Goal: Navigation & Orientation: Find specific page/section

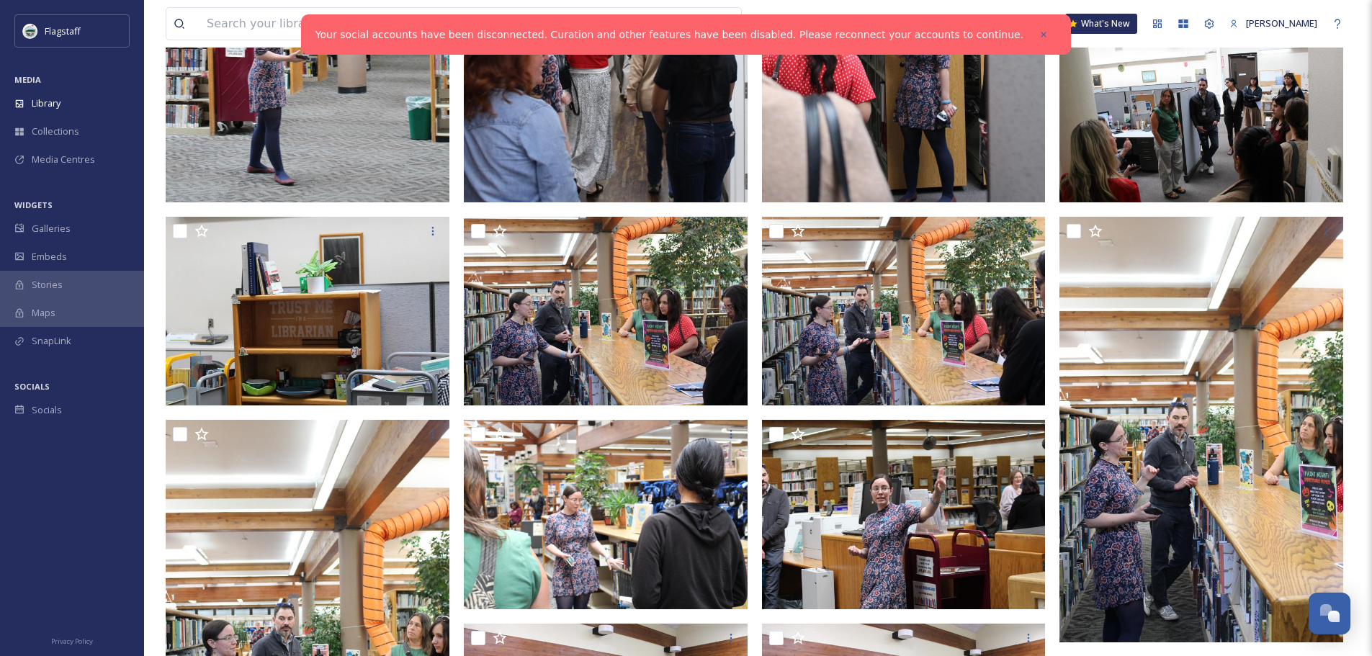
scroll to position [672, 0]
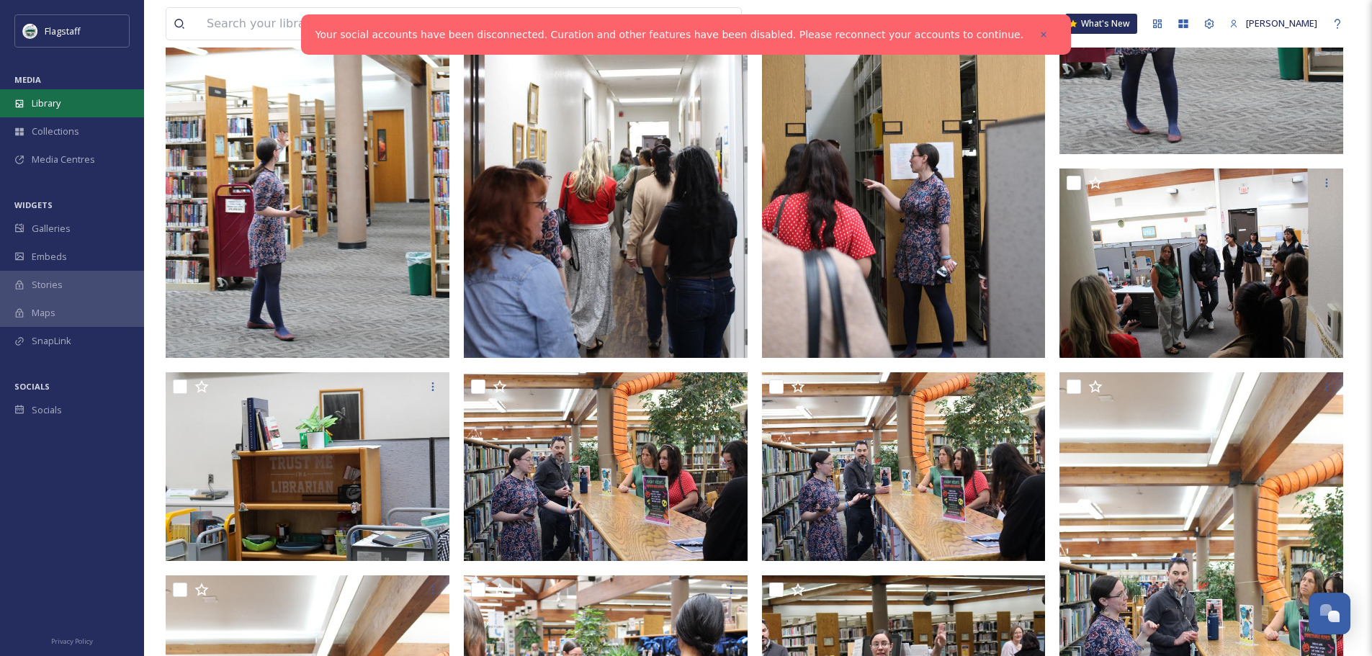
click at [40, 90] on div "Library" at bounding box center [72, 103] width 144 height 28
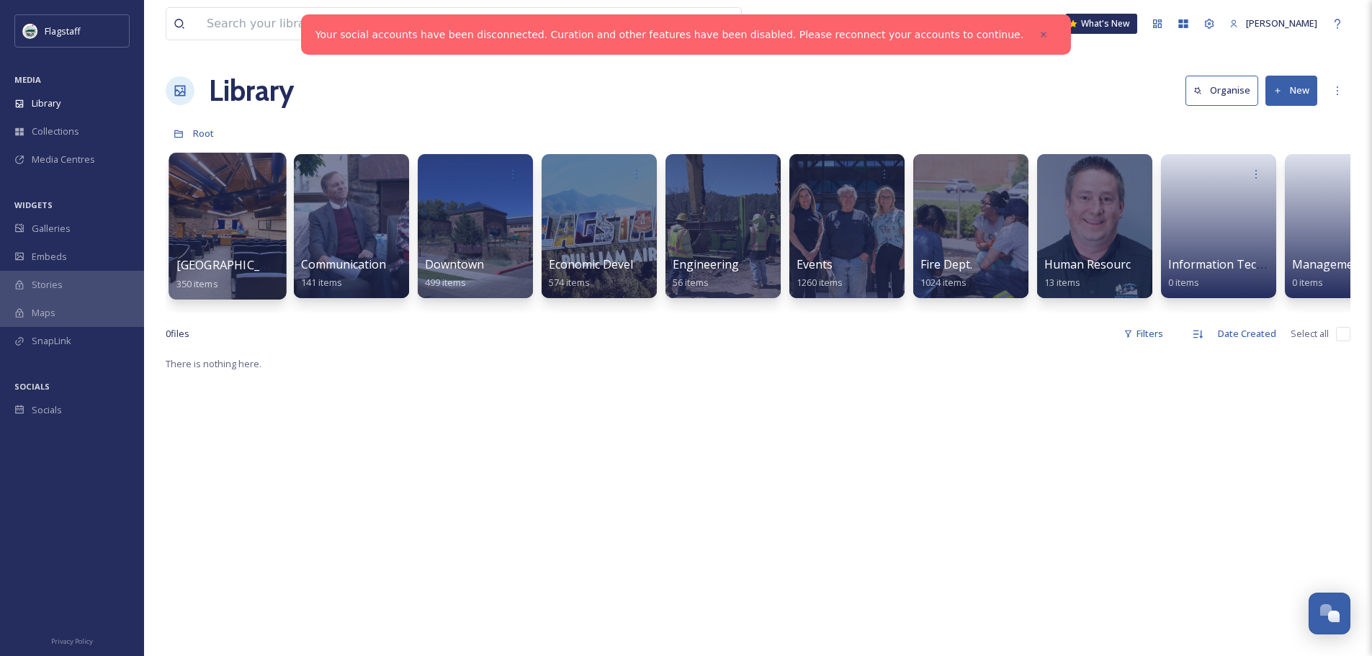
click at [248, 232] on div at bounding box center [227, 226] width 117 height 147
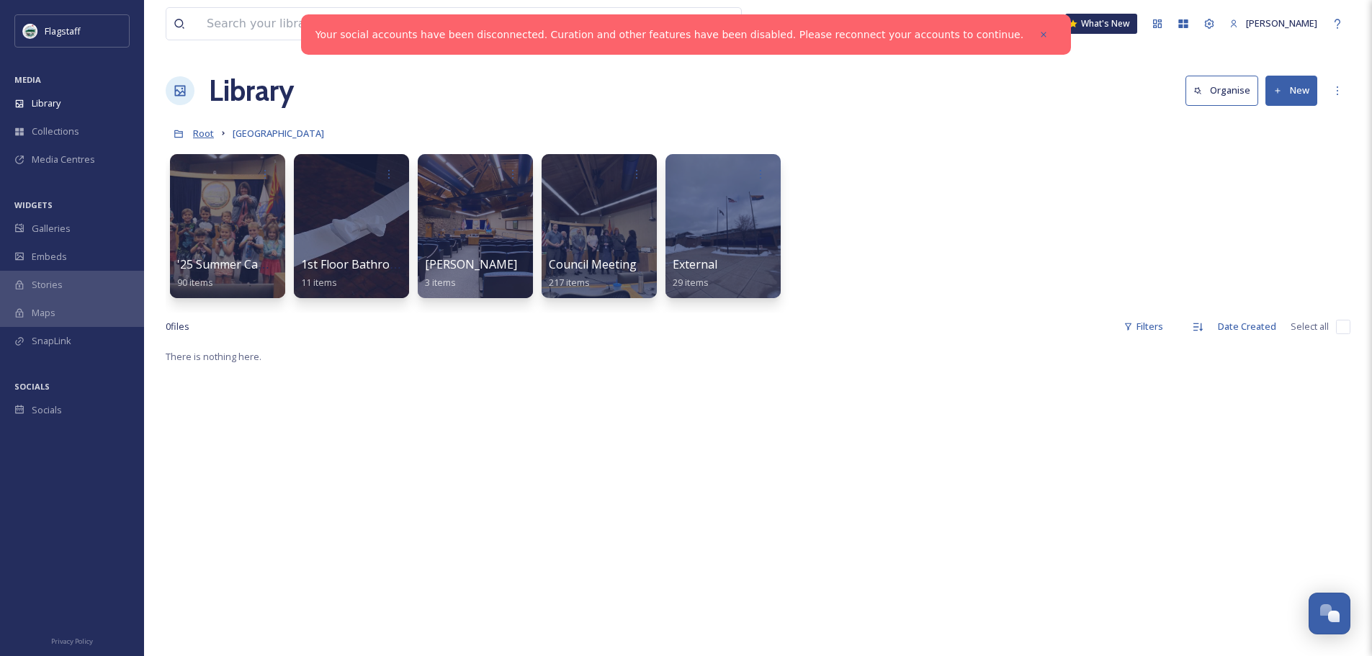
click at [201, 135] on span "Root" at bounding box center [203, 133] width 21 height 13
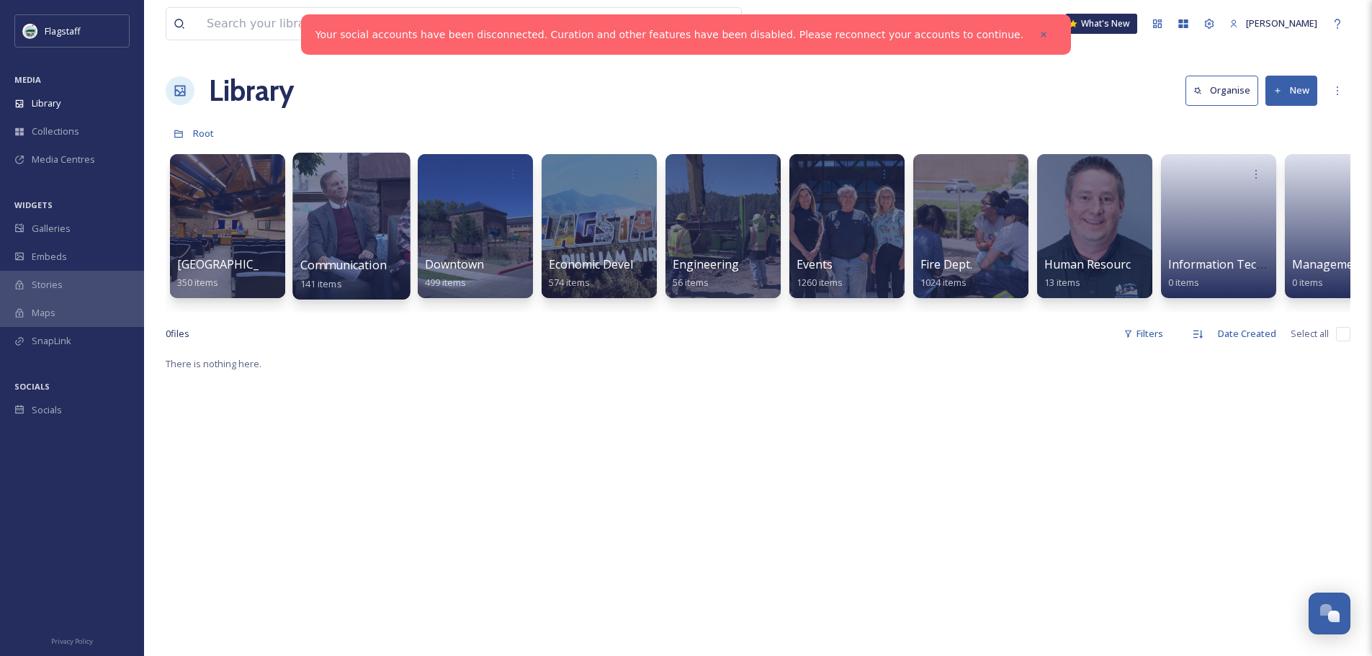
click at [344, 184] on div at bounding box center [351, 173] width 103 height 27
click at [342, 231] on div at bounding box center [350, 226] width 117 height 147
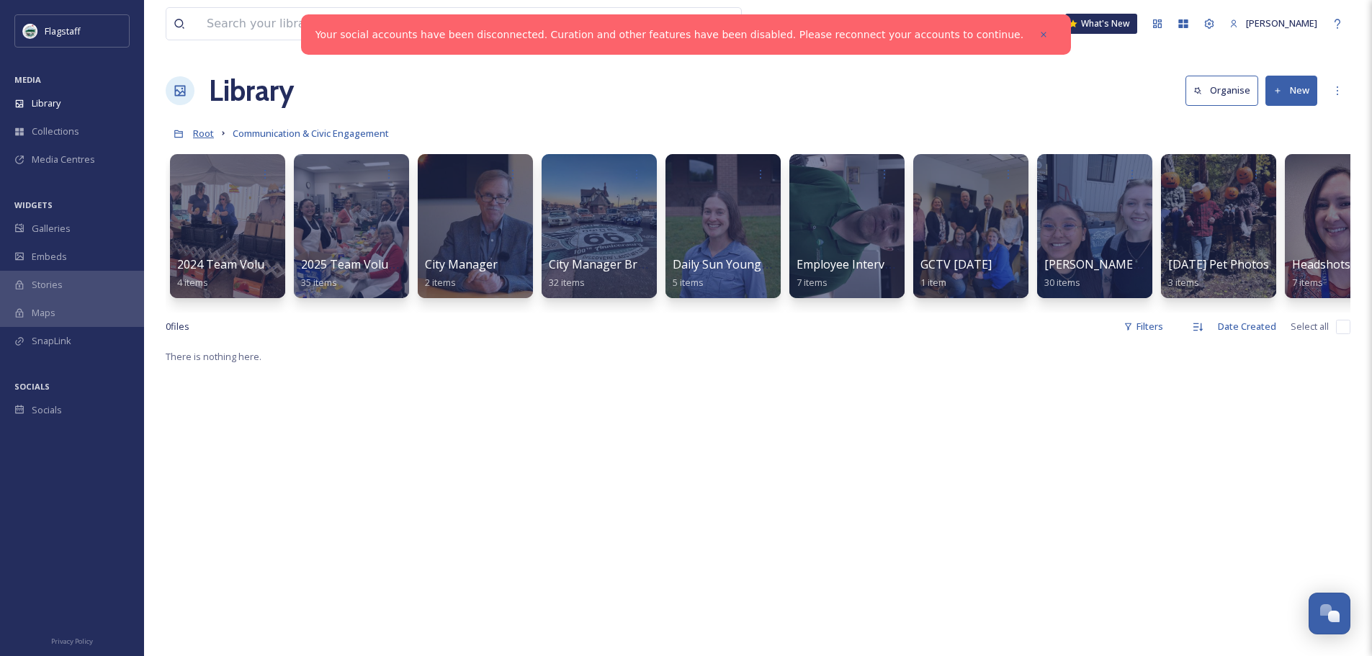
click at [200, 133] on span "Root" at bounding box center [203, 133] width 21 height 13
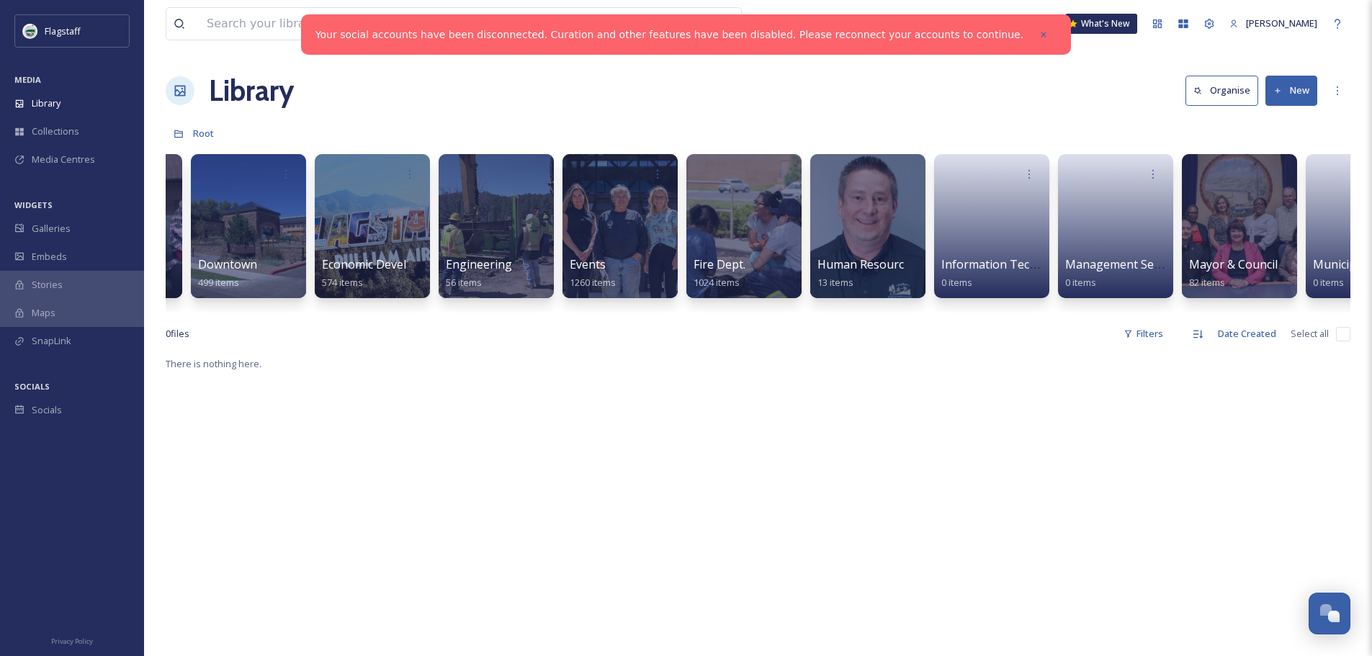
scroll to position [0, 492]
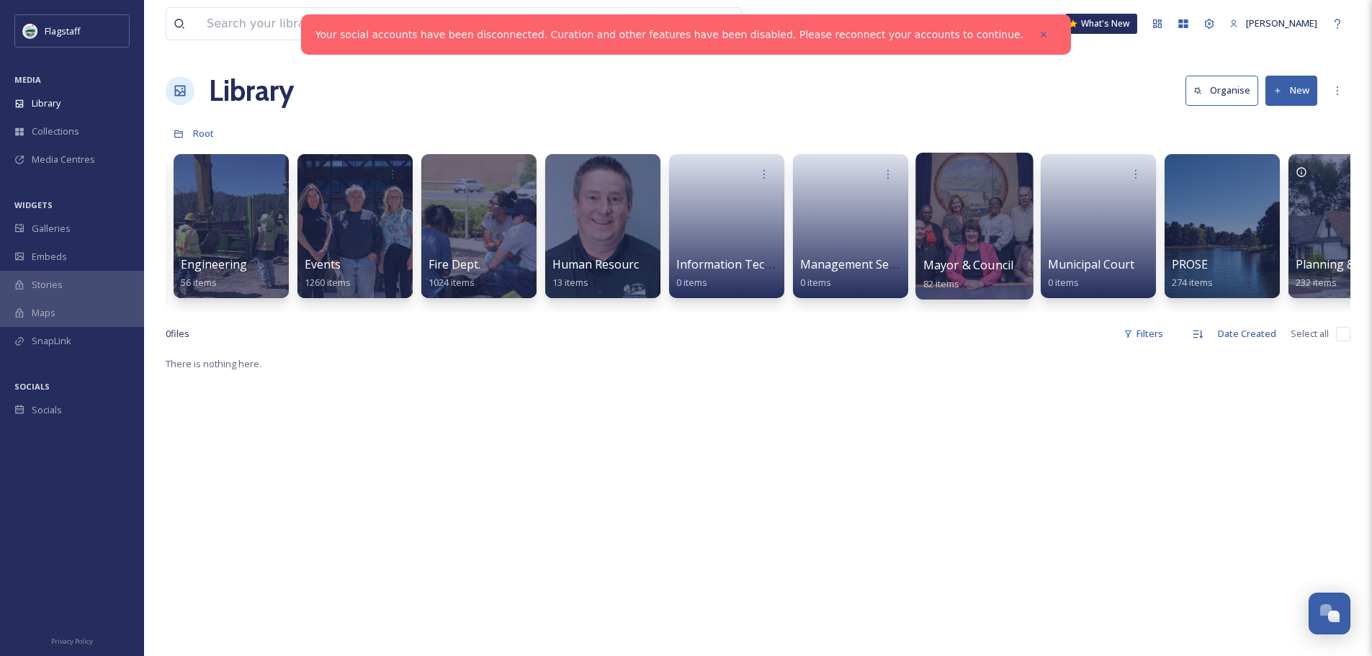
click at [970, 224] on div at bounding box center [974, 226] width 117 height 147
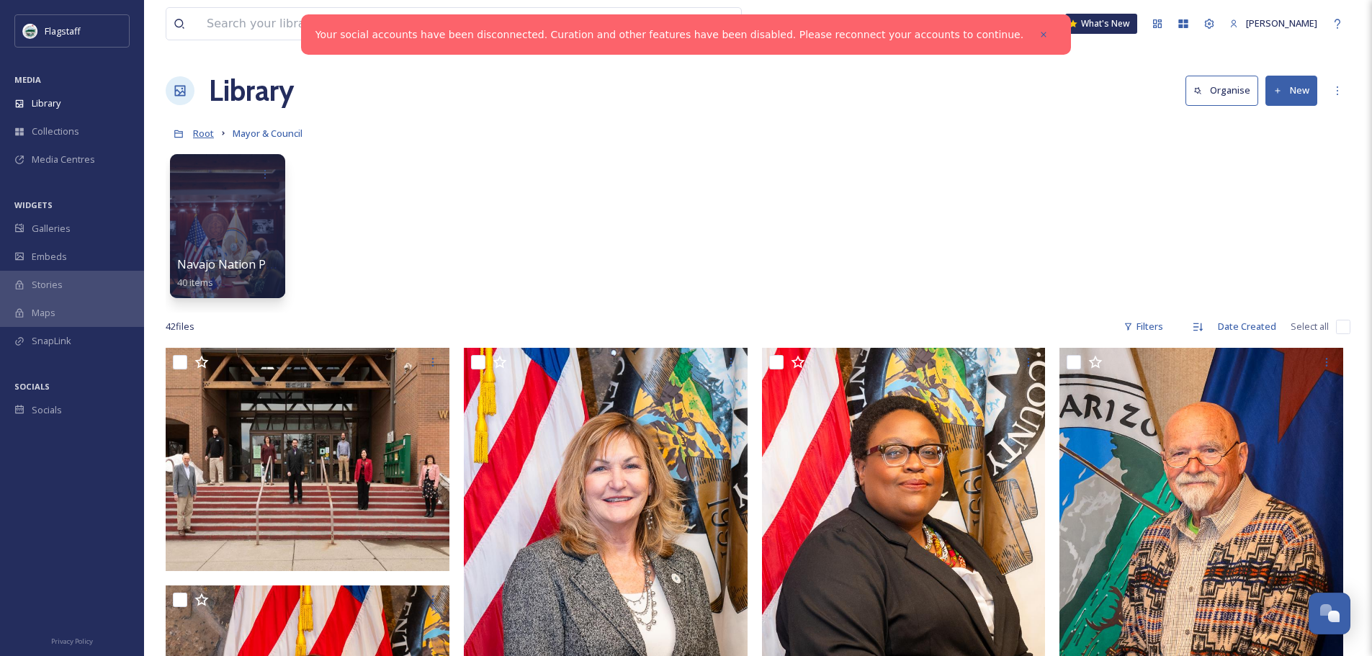
click at [207, 132] on span "Root" at bounding box center [203, 133] width 21 height 13
